Goal: Information Seeking & Learning: Learn about a topic

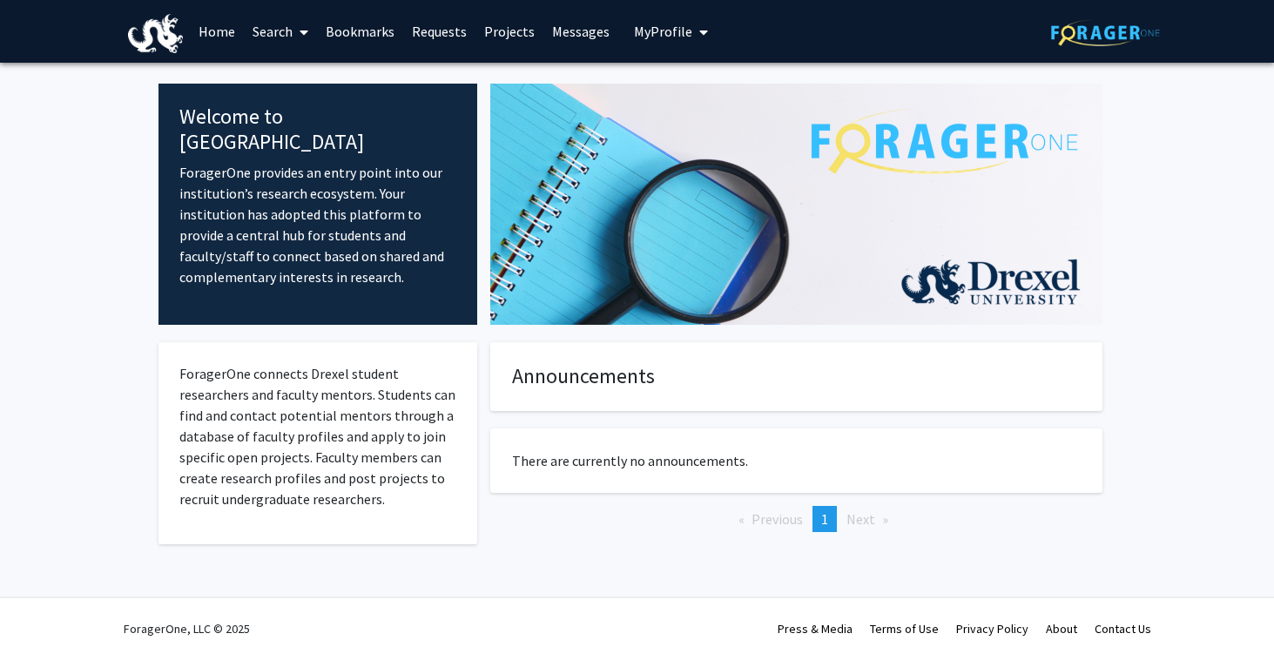
scroll to position [12, 0]
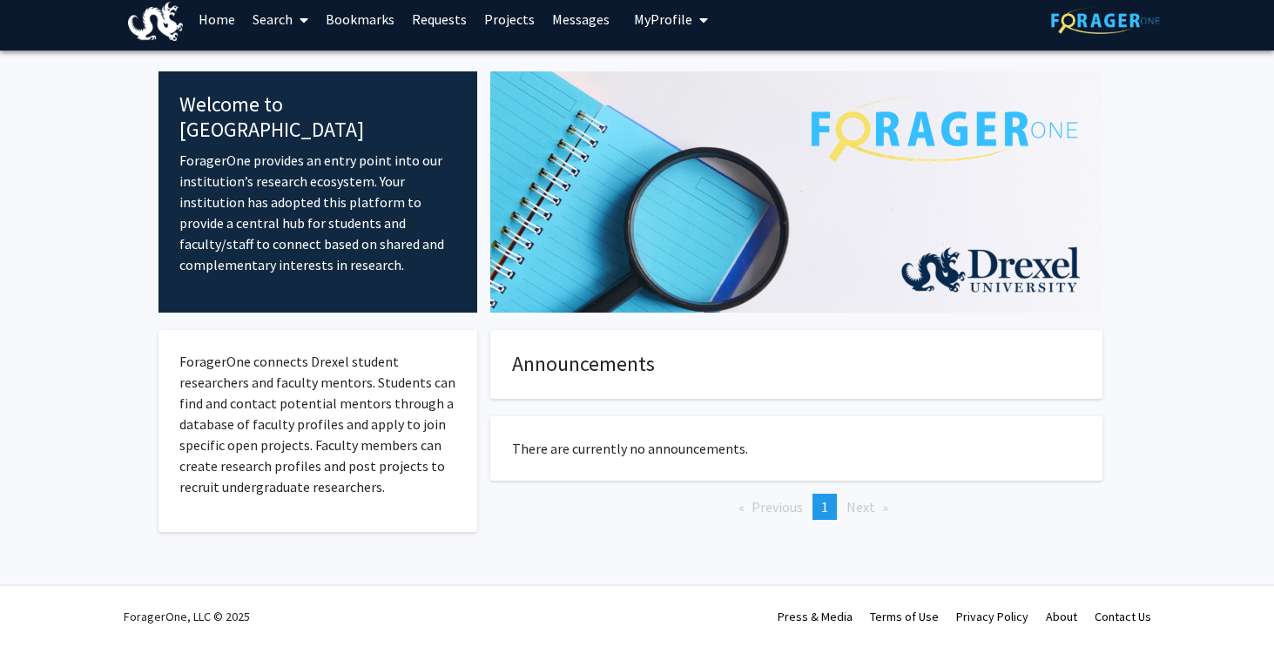
click at [268, 12] on link "Search" at bounding box center [280, 19] width 73 height 61
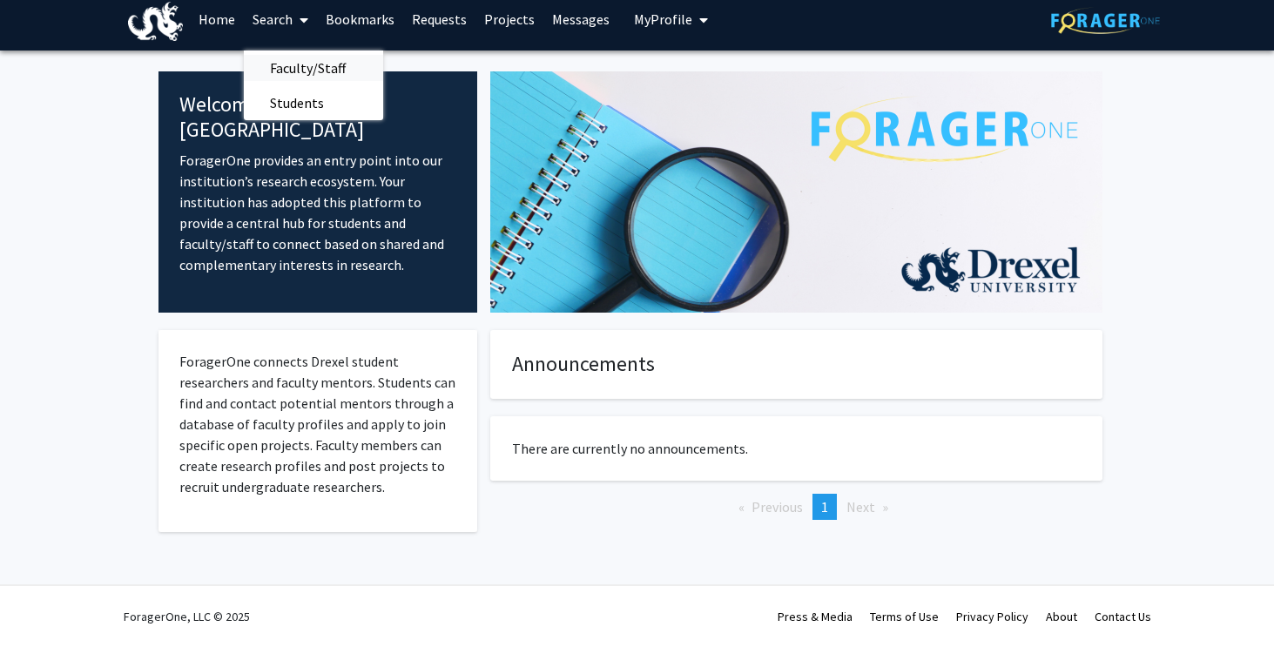
click at [323, 71] on span "Faculty/Staff" at bounding box center [308, 68] width 128 height 35
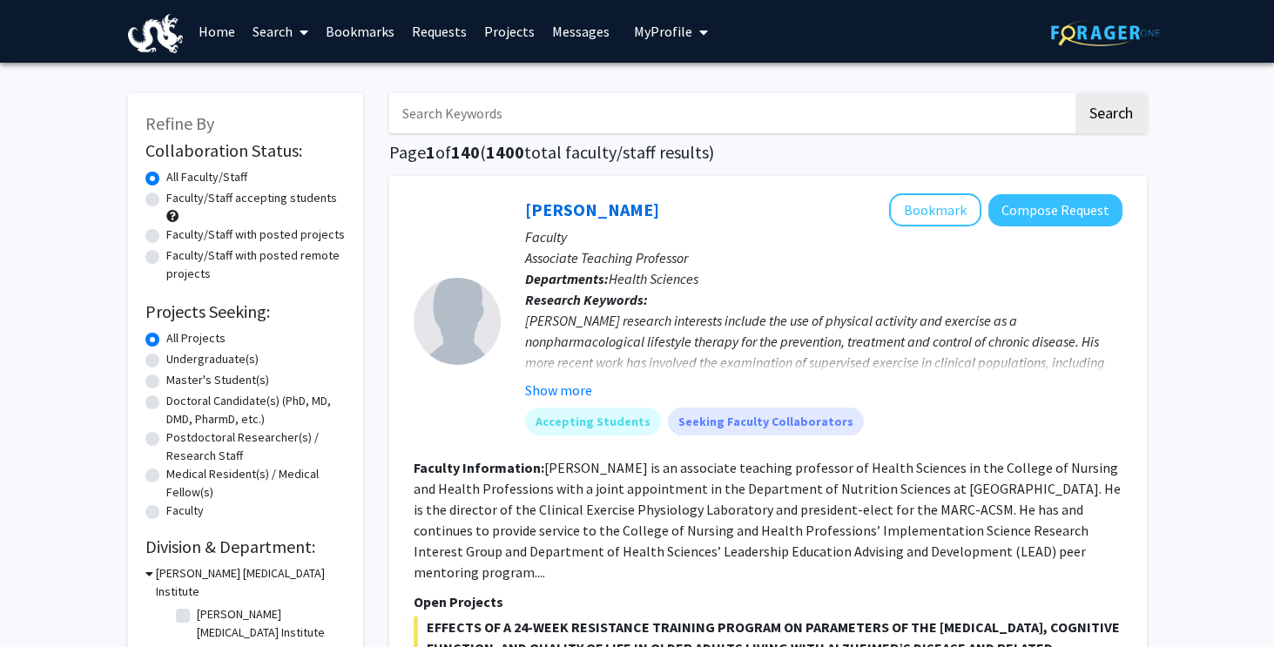
click at [495, 114] on input "Search Keywords" at bounding box center [731, 113] width 684 height 40
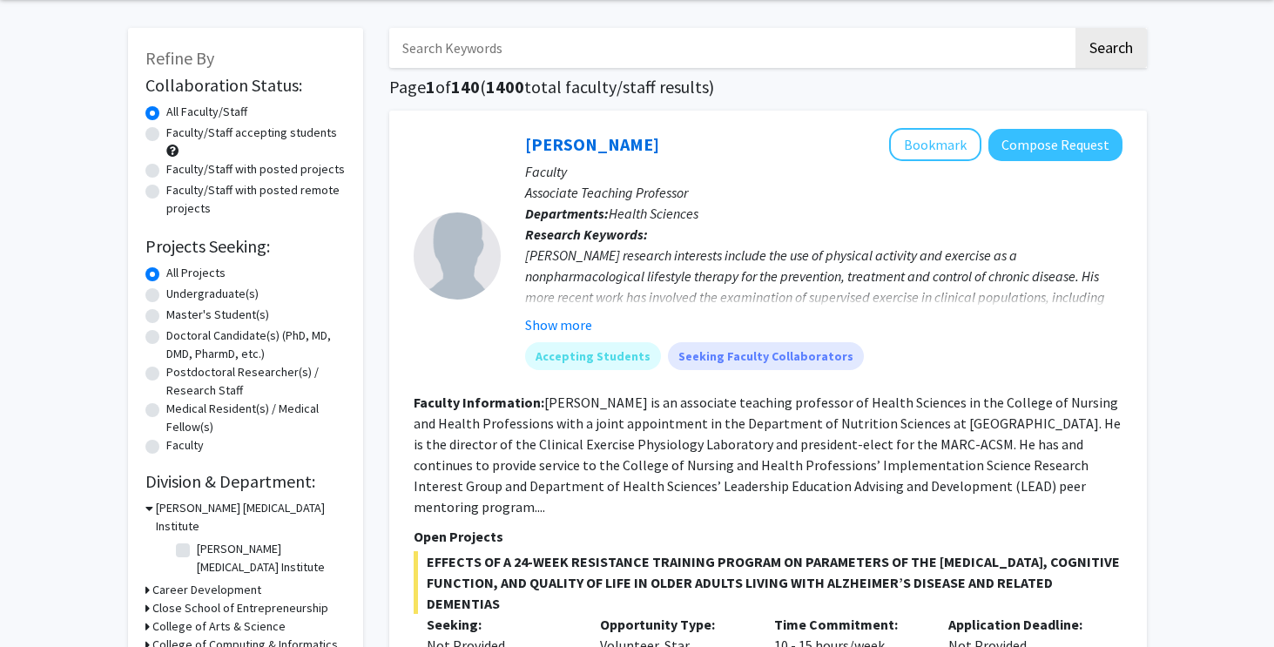
scroll to position [66, 0]
click at [540, 322] on button "Show more" at bounding box center [558, 324] width 67 height 21
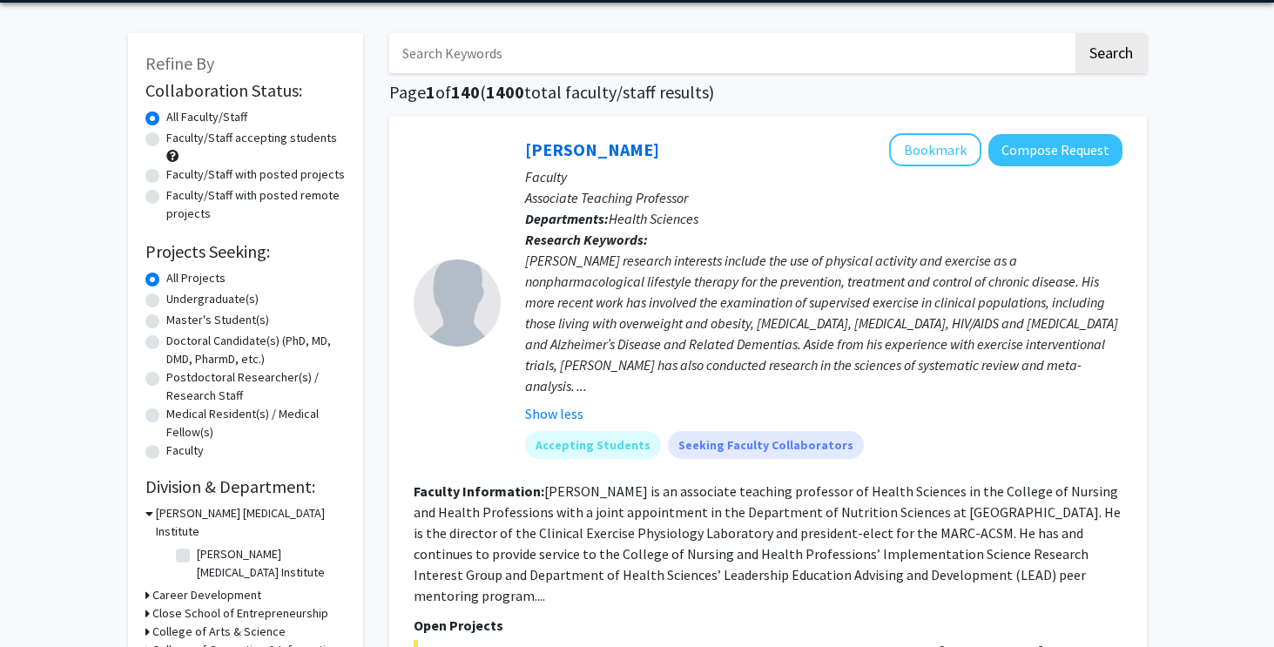
scroll to position [0, 0]
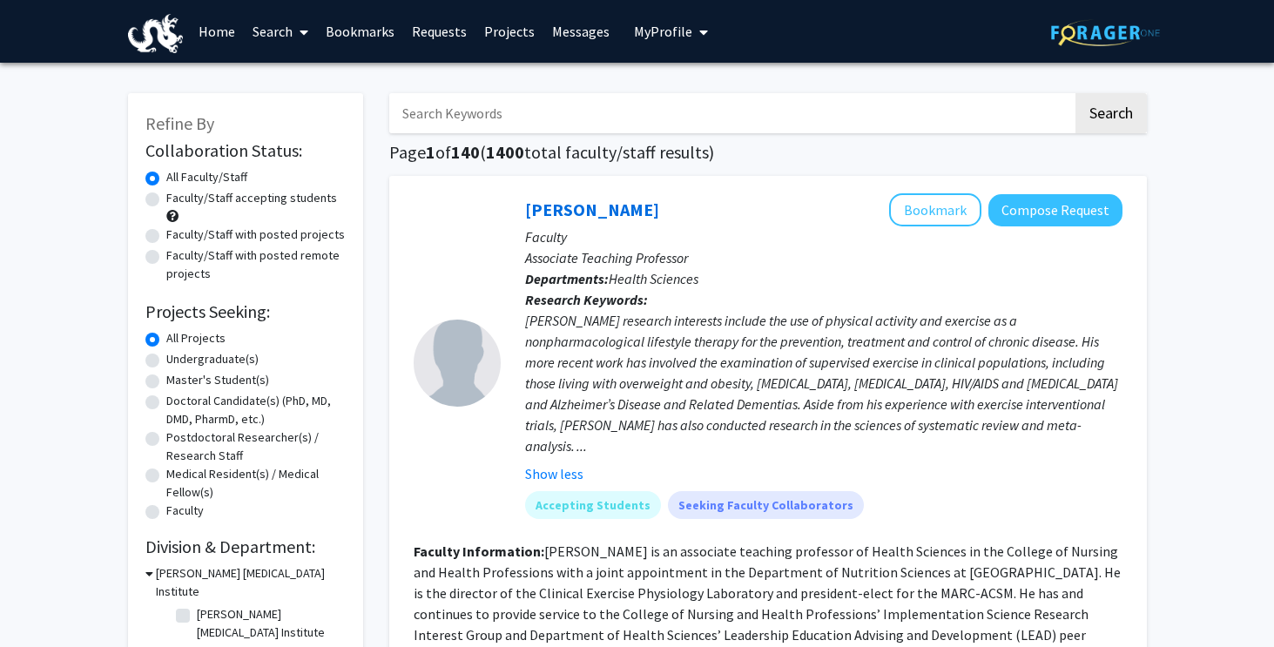
click at [542, 106] on input "Search Keywords" at bounding box center [731, 113] width 684 height 40
type input "renewable energy"
click at [1076, 93] on button "Search" at bounding box center [1111, 113] width 71 height 40
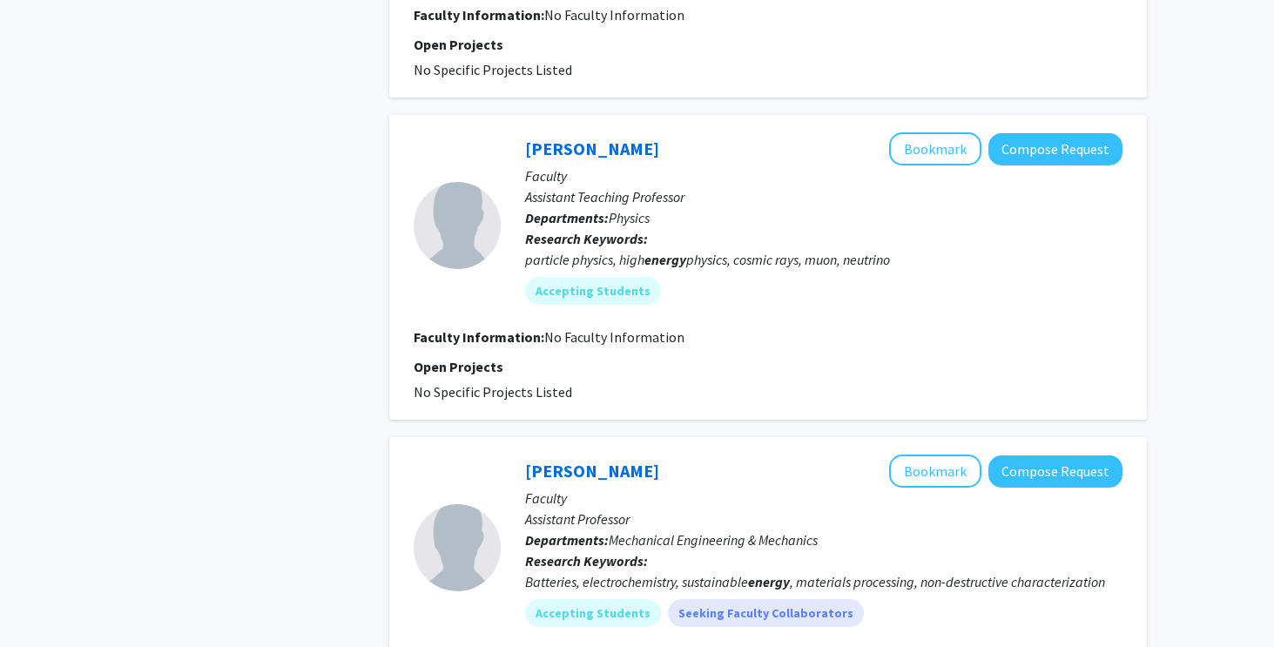
scroll to position [4459, 0]
